Goal: Task Accomplishment & Management: Manage account settings

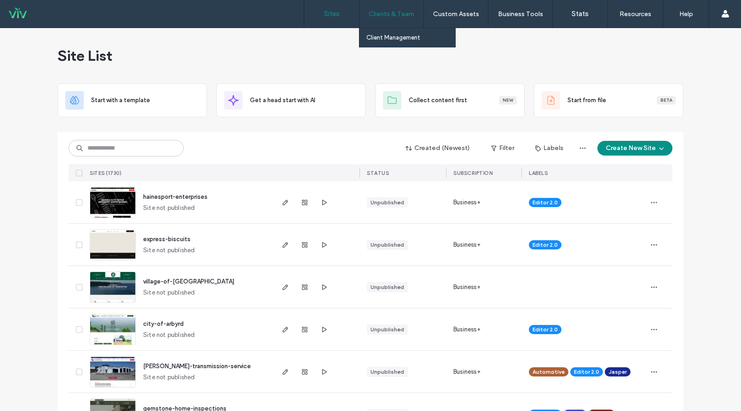
click at [390, 16] on label "Clients & Team" at bounding box center [391, 14] width 46 height 8
click at [390, 43] on link "Client Management" at bounding box center [410, 37] width 89 height 19
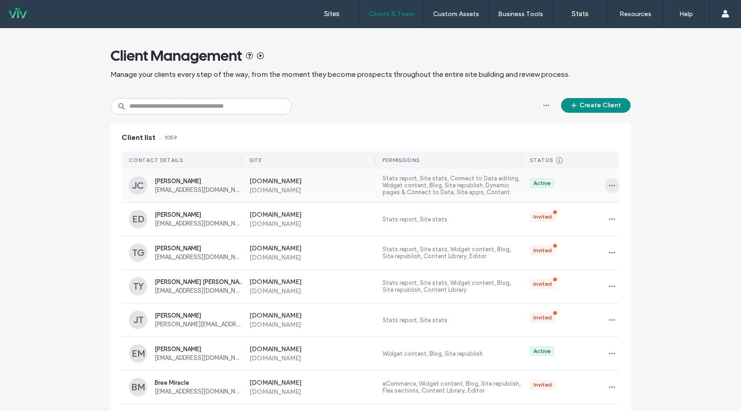
click at [609, 185] on use "button" at bounding box center [612, 185] width 6 height 1
click at [646, 207] on span "Sites & Permissions" at bounding box center [646, 209] width 52 height 9
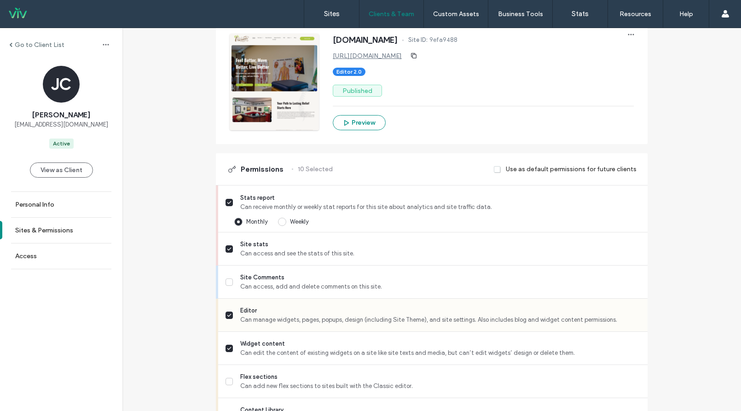
scroll to position [276, 0]
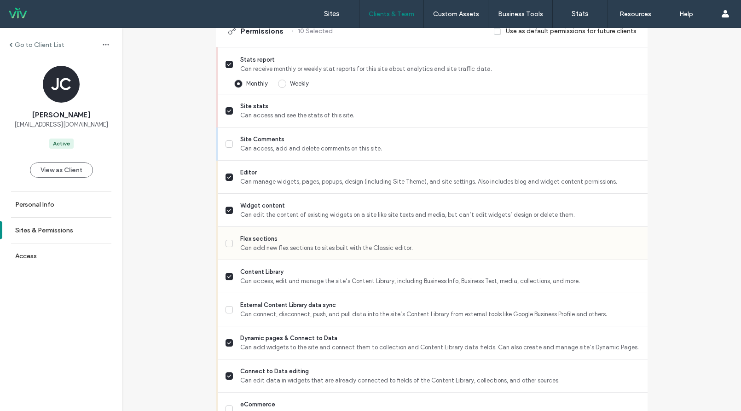
click at [227, 242] on icon at bounding box center [229, 243] width 5 height 4
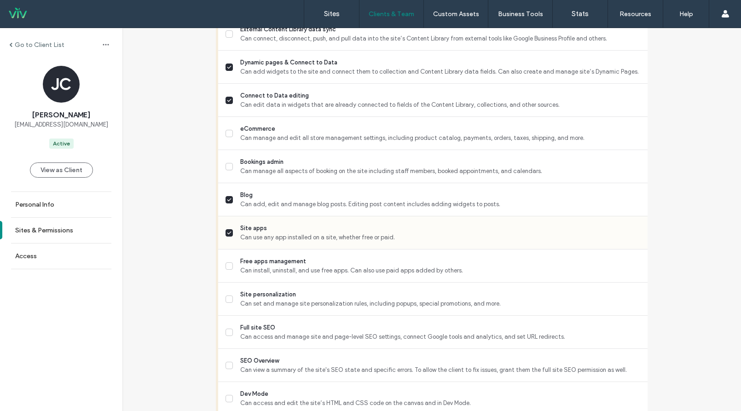
scroll to position [552, 0]
click at [229, 333] on span at bounding box center [228, 331] width 7 height 7
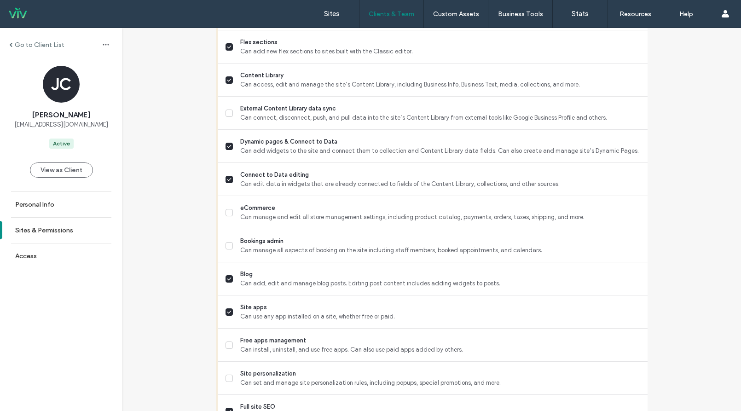
scroll to position [466, 0]
